Goal: Task Accomplishment & Management: Use online tool/utility

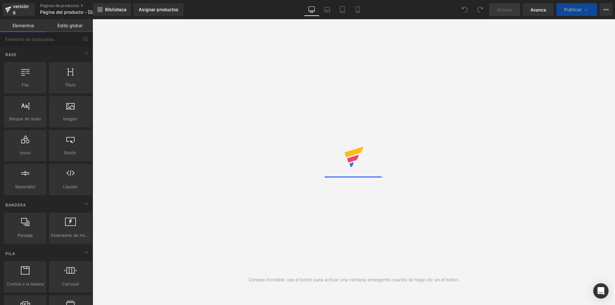
click at [151, 12] on link "Asignar productos" at bounding box center [159, 9] width 50 height 13
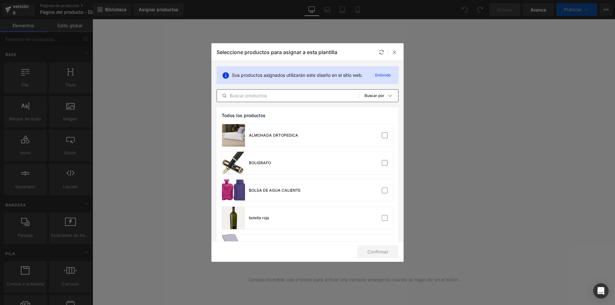
click at [257, 96] on input "text" at bounding box center [288, 96] width 142 height 8
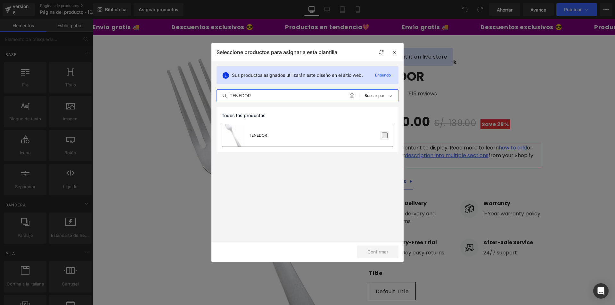
type input "TENEDOR"
click at [387, 138] on label at bounding box center [385, 136] width 6 height 6
click at [385, 136] on input "checkbox" at bounding box center [385, 136] width 0 height 0
click at [376, 253] on font "Confirmar" at bounding box center [378, 251] width 21 height 5
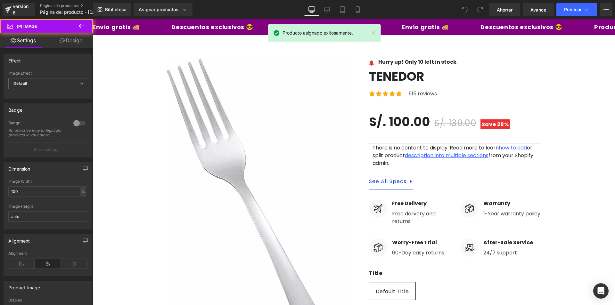
click at [226, 150] on img at bounding box center [258, 222] width 183 height 328
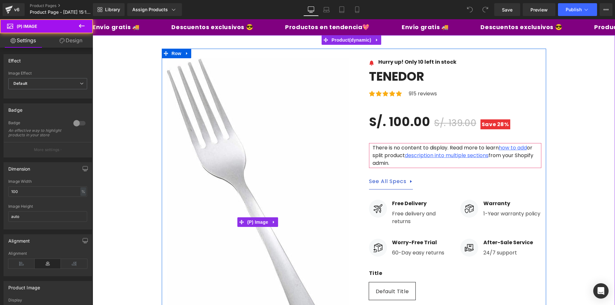
click at [226, 150] on img at bounding box center [258, 222] width 183 height 328
drag, startPoint x: 393, startPoint y: 187, endPoint x: 223, endPoint y: 147, distance: 174.6
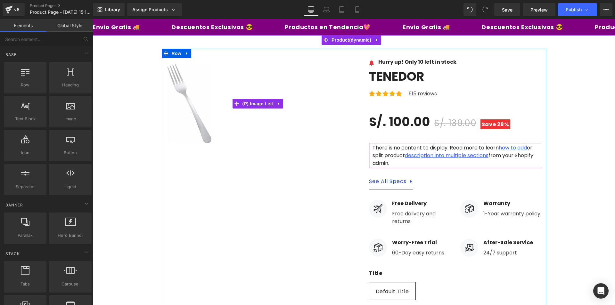
click at [195, 112] on img at bounding box center [189, 104] width 45 height 80
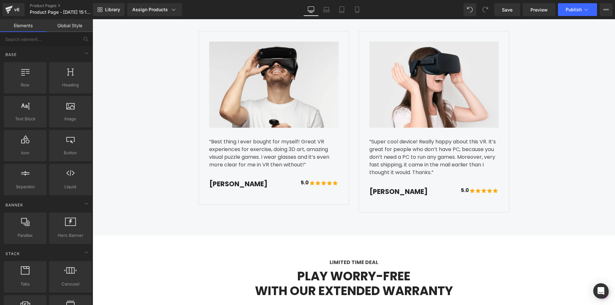
scroll to position [1634, 0]
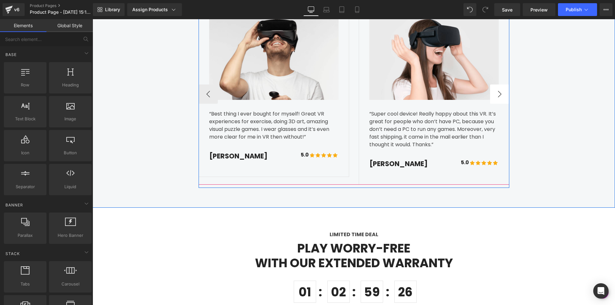
click at [495, 85] on button "›" at bounding box center [499, 94] width 19 height 19
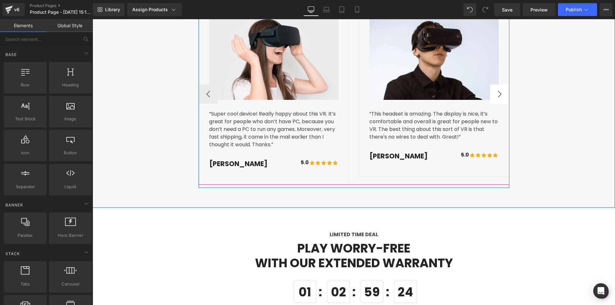
click at [495, 85] on button "›" at bounding box center [499, 94] width 19 height 19
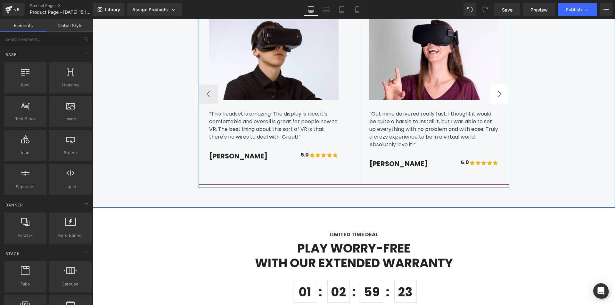
click at [495, 85] on button "›" at bounding box center [499, 94] width 19 height 19
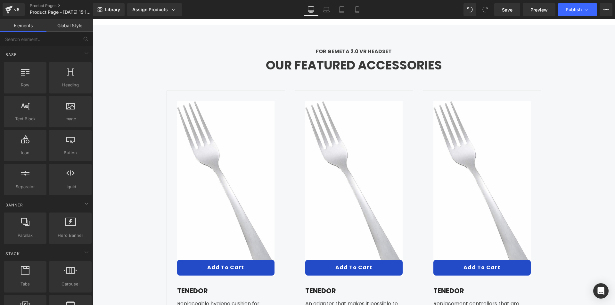
scroll to position [2211, 0]
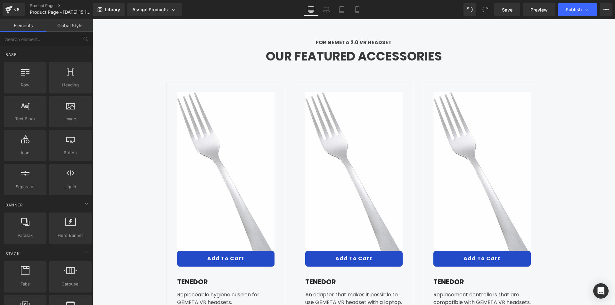
click at [227, 156] on img at bounding box center [225, 179] width 97 height 175
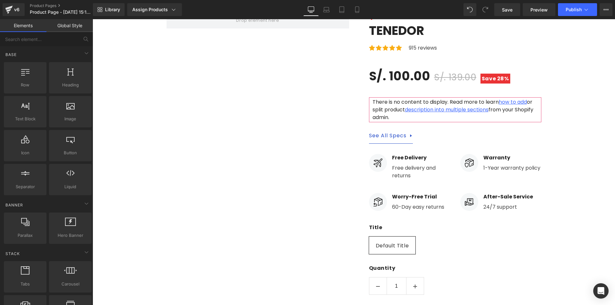
scroll to position [0, 0]
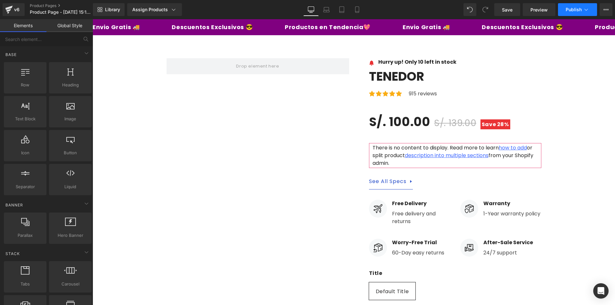
click at [594, 5] on button "Publish" at bounding box center [577, 9] width 39 height 13
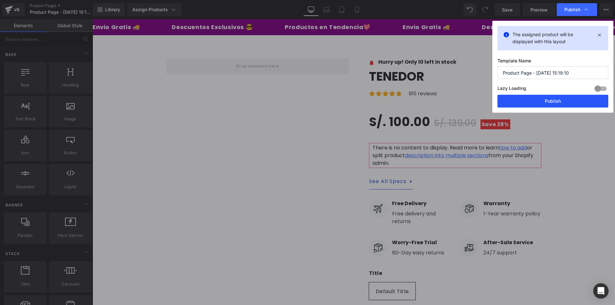
click at [550, 95] on button "Publish" at bounding box center [553, 101] width 111 height 13
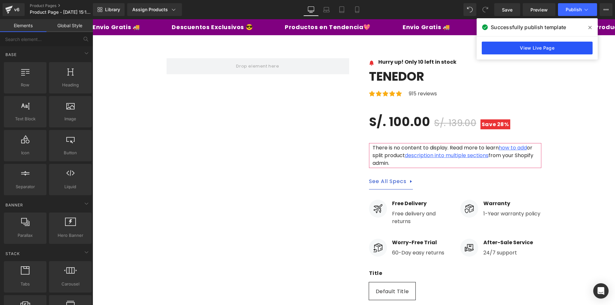
click at [507, 50] on link "View Live Page" at bounding box center [537, 48] width 111 height 13
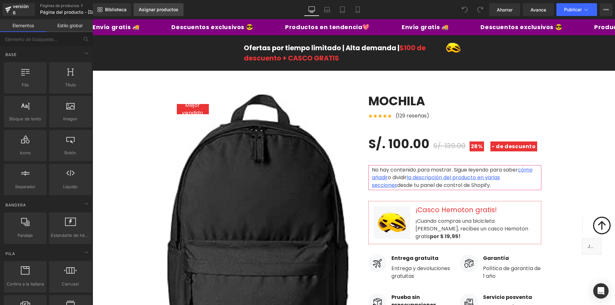
click at [153, 6] on link "Asignar productos" at bounding box center [159, 9] width 50 height 13
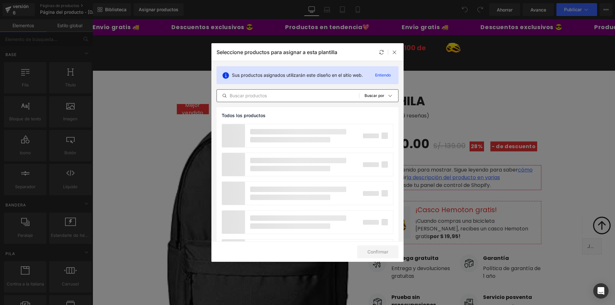
click at [298, 93] on input "text" at bounding box center [288, 96] width 142 height 8
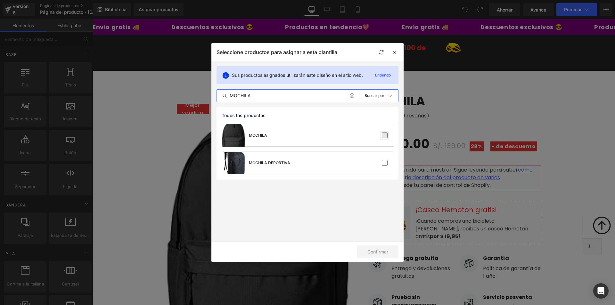
type input "MOCHILA"
click at [384, 136] on label at bounding box center [385, 136] width 6 height 6
click at [385, 136] on input "checkbox" at bounding box center [385, 136] width 0 height 0
click at [378, 250] on font "Confirmar" at bounding box center [378, 251] width 21 height 5
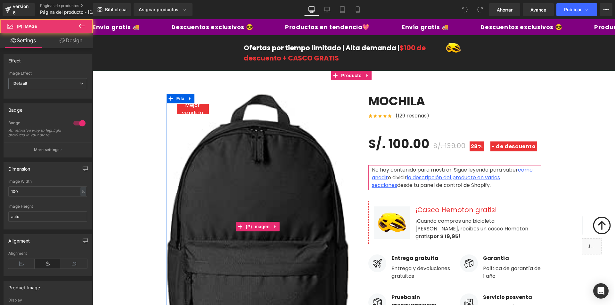
click at [273, 175] on img at bounding box center [258, 227] width 183 height 266
drag, startPoint x: 273, startPoint y: 175, endPoint x: 270, endPoint y: 171, distance: 5.0
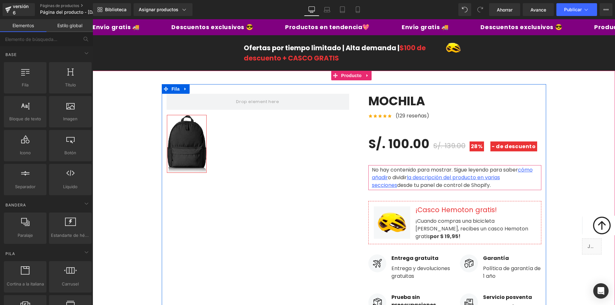
drag, startPoint x: 188, startPoint y: 137, endPoint x: 191, endPoint y: 140, distance: 4.1
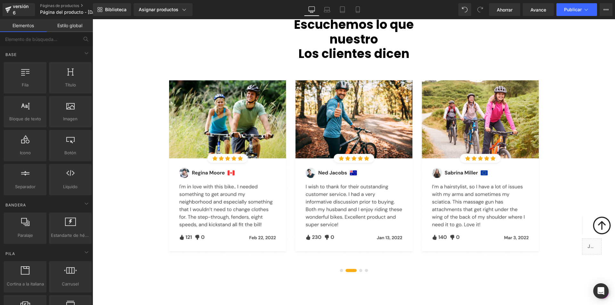
scroll to position [1698, 0]
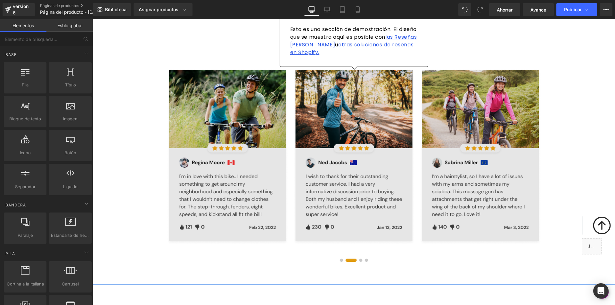
click at [93, 19] on div at bounding box center [93, 19] width 0 height 0
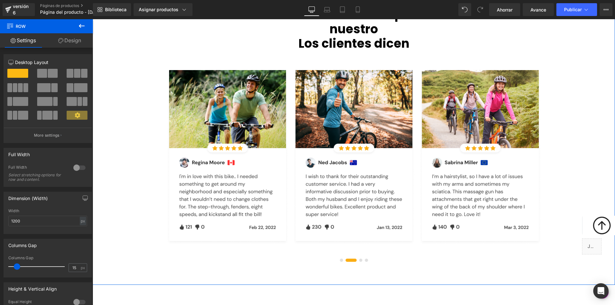
click at [339, 262] on div "Escuchemos lo que nuestro Los clientes dicen Título Fila Fila Esta es una secci…" at bounding box center [354, 134] width 523 height 301
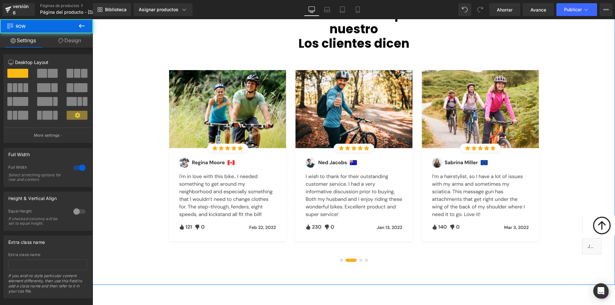
click at [339, 262] on div "Escuchemos lo que nuestro Los clientes dicen Título Fila Fila Esta es una secci…" at bounding box center [354, 134] width 523 height 301
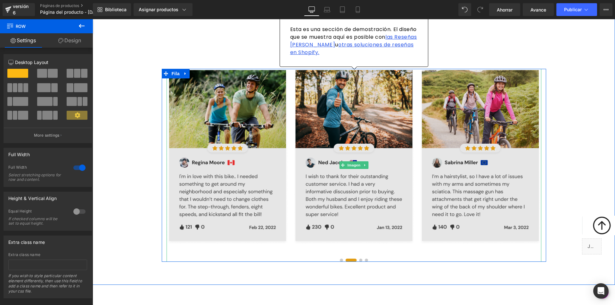
click at [361, 259] on img at bounding box center [354, 165] width 375 height 193
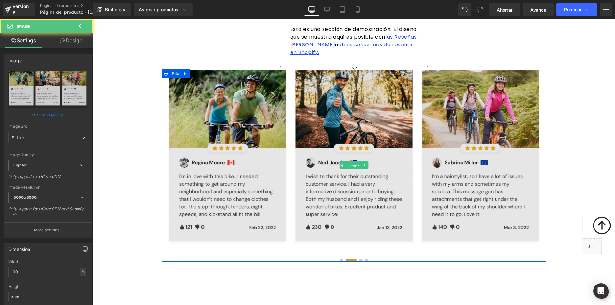
click at [360, 259] on img at bounding box center [354, 165] width 375 height 193
click at [364, 259] on img at bounding box center [354, 165] width 375 height 193
drag, startPoint x: 506, startPoint y: 224, endPoint x: 468, endPoint y: 224, distance: 37.8
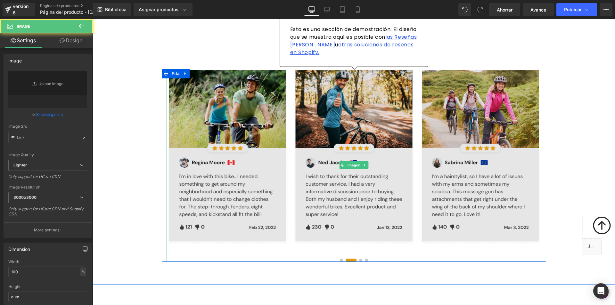
drag, startPoint x: 406, startPoint y: 223, endPoint x: 367, endPoint y: 225, distance: 38.8
click at [367, 225] on img at bounding box center [354, 165] width 375 height 193
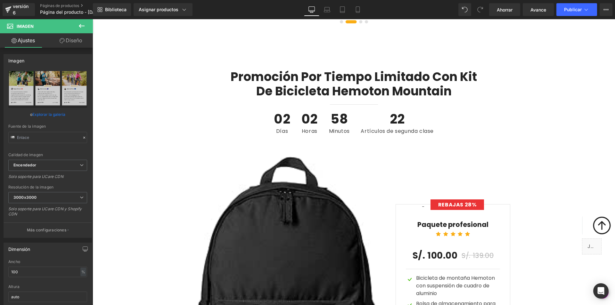
click at [284, 175] on div "Venta de liquidación (P) Imagen" at bounding box center [286, 287] width 179 height 261
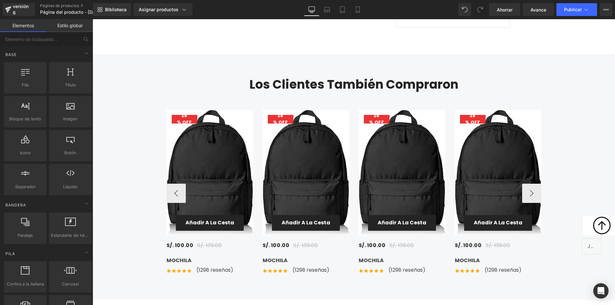
scroll to position [2275, 0]
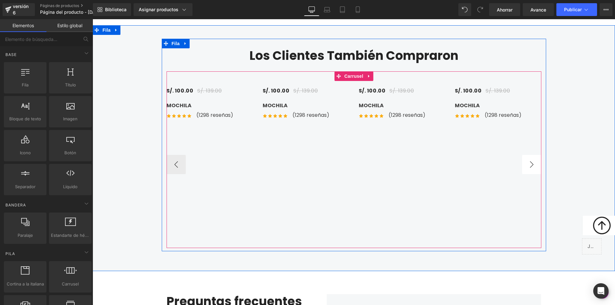
click at [534, 156] on button "›" at bounding box center [531, 164] width 19 height 19
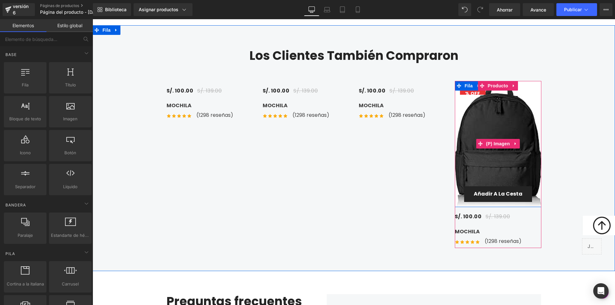
drag, startPoint x: 495, startPoint y: 125, endPoint x: 501, endPoint y: 123, distance: 6.1
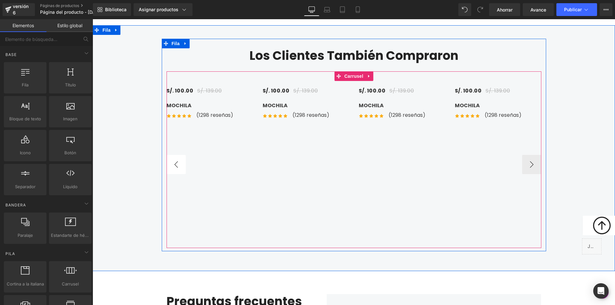
click at [172, 155] on button "‹" at bounding box center [176, 164] width 19 height 19
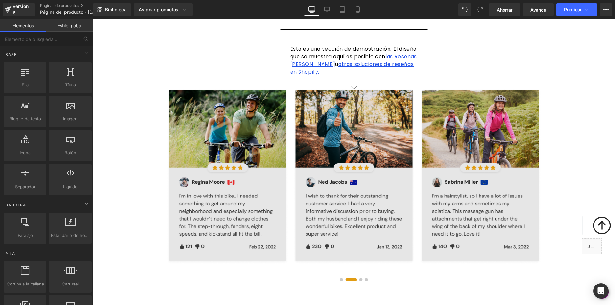
scroll to position [1711, 0]
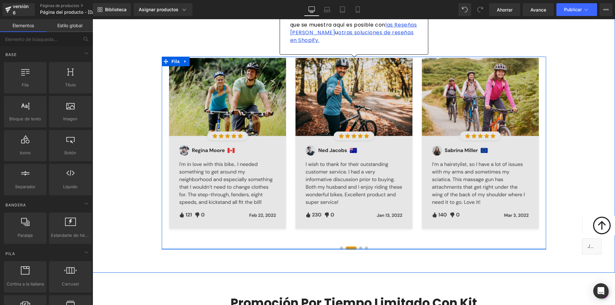
click at [366, 249] on div at bounding box center [354, 249] width 385 height 2
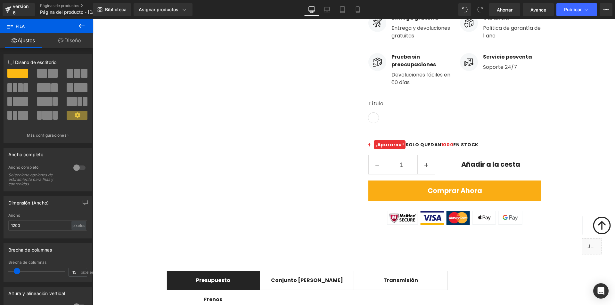
scroll to position [128, 0]
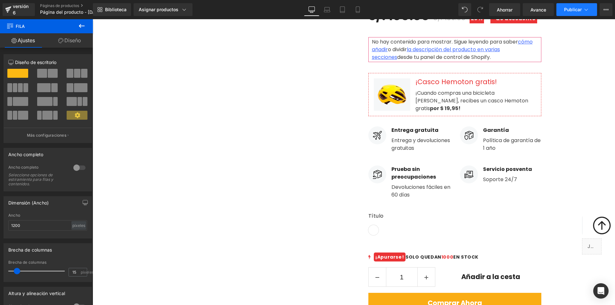
click at [571, 9] on font "Publicar" at bounding box center [573, 9] width 18 height 5
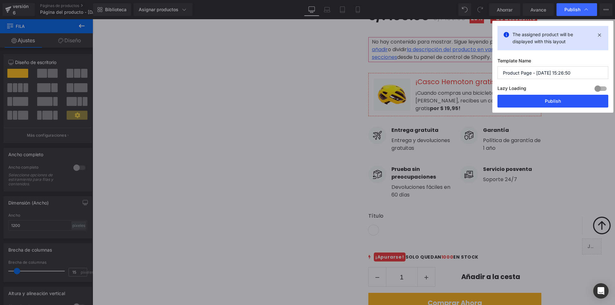
click at [553, 101] on button "Publish" at bounding box center [553, 101] width 111 height 13
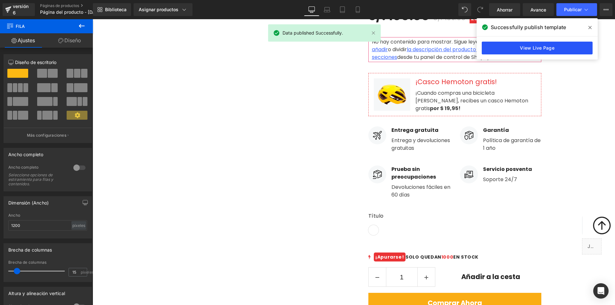
click at [505, 47] on link "View Live Page" at bounding box center [537, 48] width 111 height 13
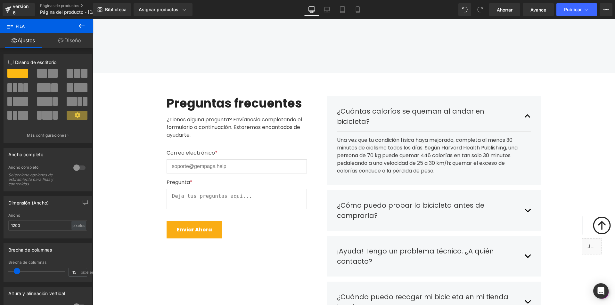
scroll to position [2275, 0]
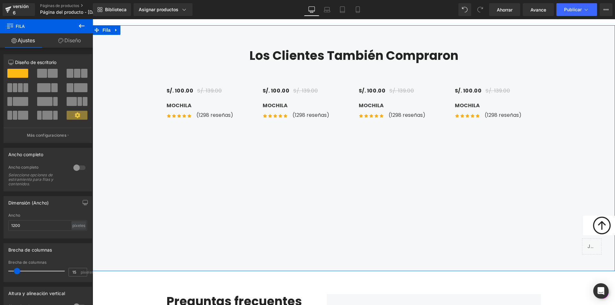
click at [162, 162] on button "‹" at bounding box center [156, 164] width 19 height 19
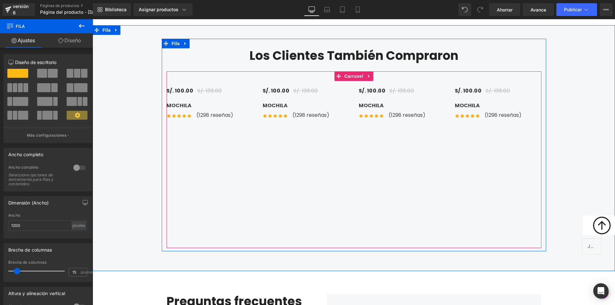
click at [167, 159] on button "‹" at bounding box center [156, 164] width 19 height 19
click at [542, 161] on button "›" at bounding box center [551, 164] width 19 height 19
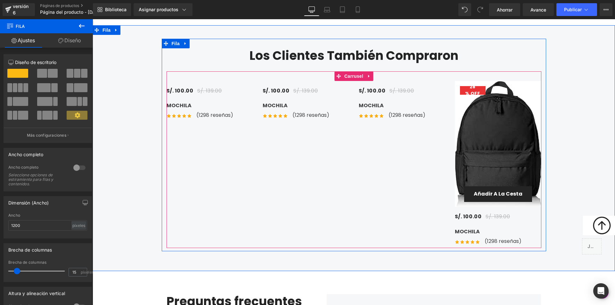
click at [542, 161] on button "›" at bounding box center [551, 164] width 19 height 19
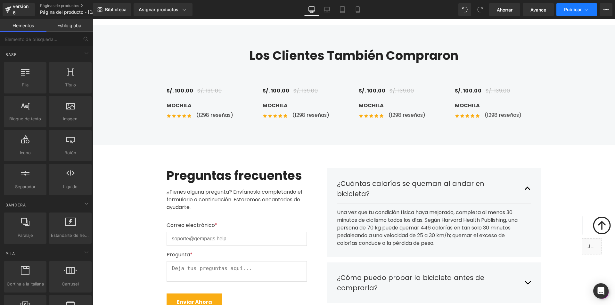
click at [585, 9] on icon at bounding box center [586, 9] width 6 height 6
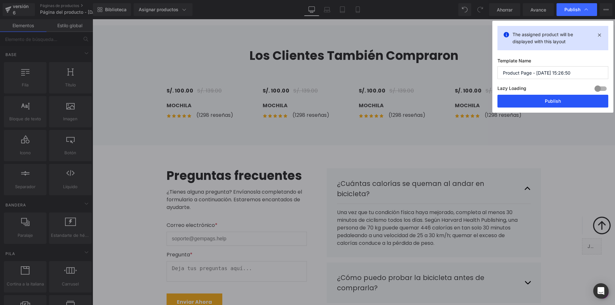
click at [557, 102] on button "Publish" at bounding box center [553, 101] width 111 height 13
